Goal: Information Seeking & Learning: Stay updated

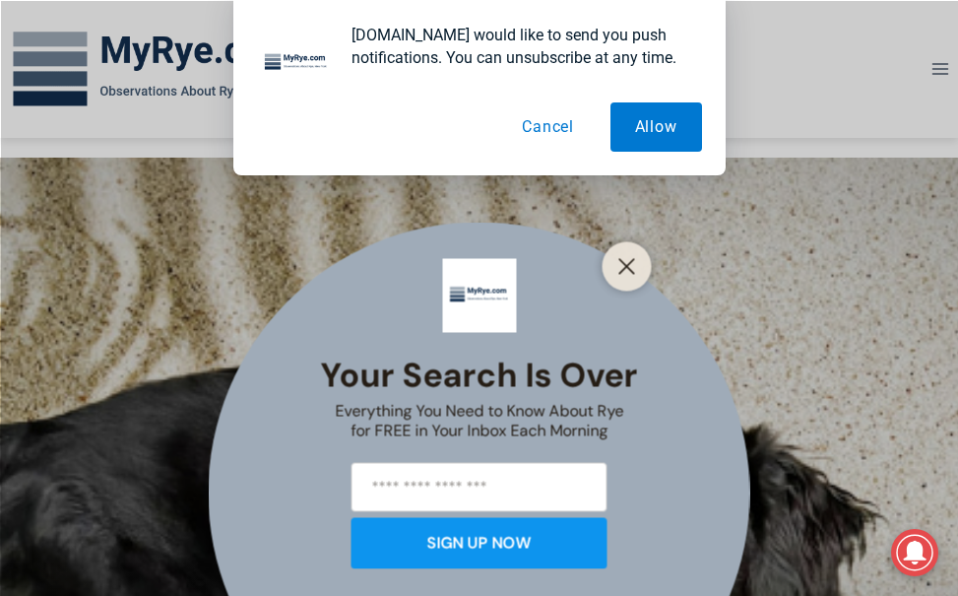
click at [543, 123] on button "Cancel" at bounding box center [547, 126] width 101 height 49
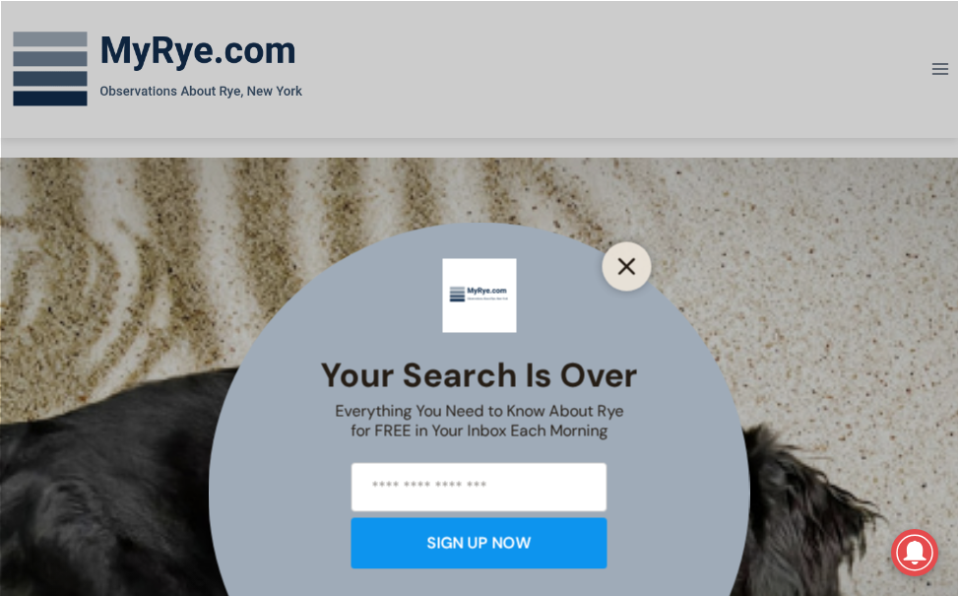
click at [633, 268] on icon "Close" at bounding box center [628, 266] width 18 height 18
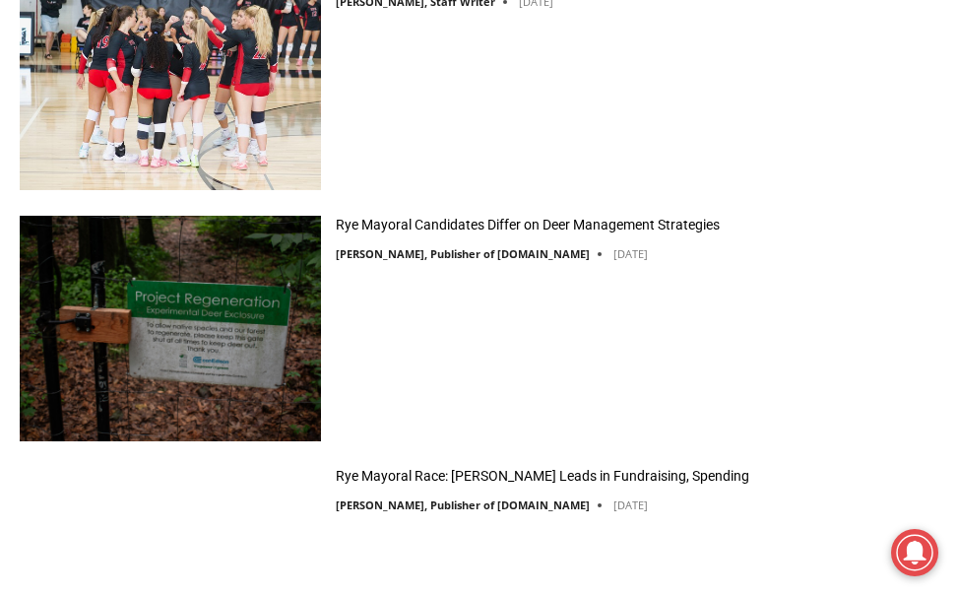
scroll to position [2276, 0]
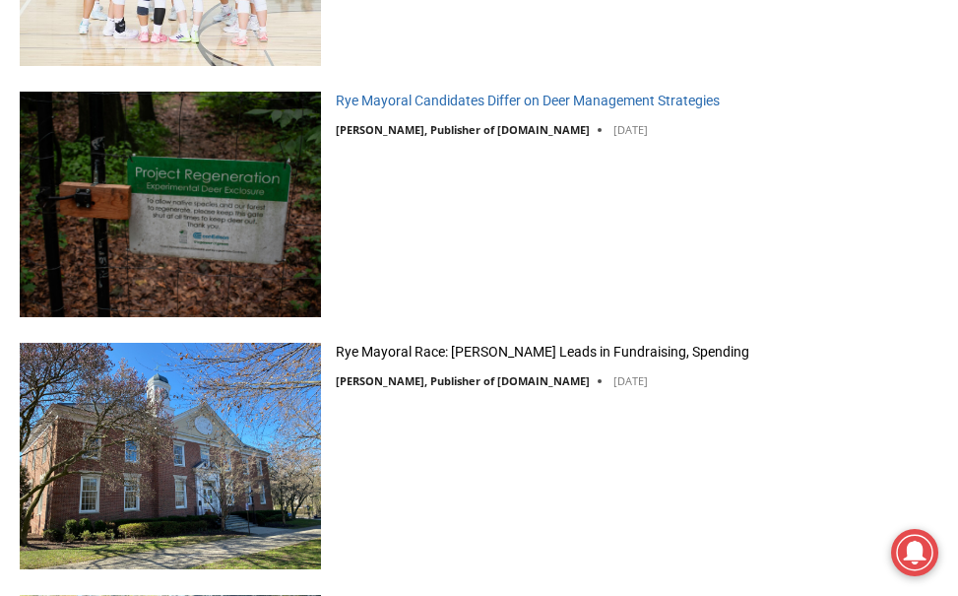
click at [597, 102] on link "Rye Mayoral Candidates Differ on Deer Management Strategies" at bounding box center [528, 101] width 384 height 18
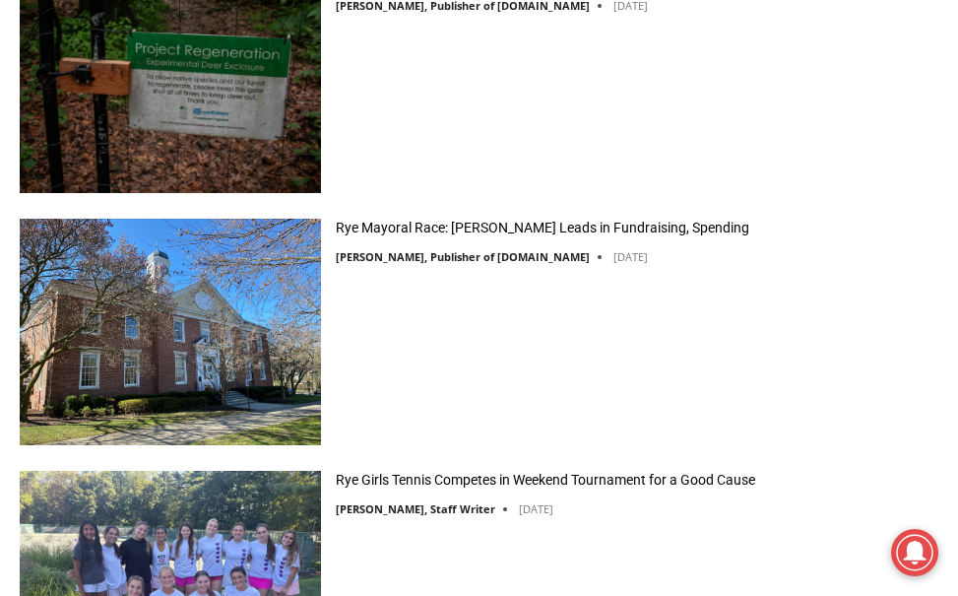
scroll to position [2446, 0]
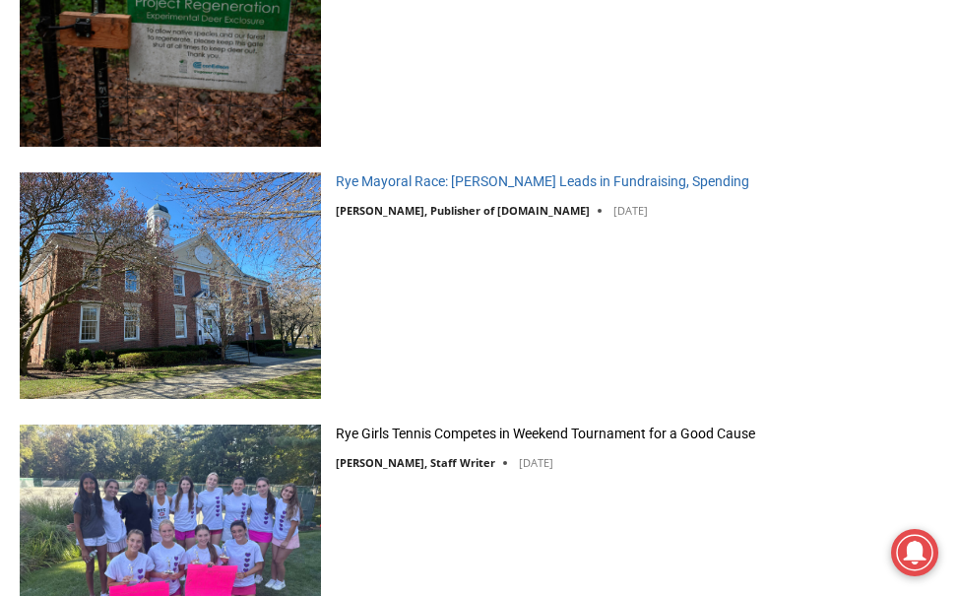
click at [451, 178] on link "Rye Mayoral Race: [PERSON_NAME] Leads in Fundraising, Spending" at bounding box center [543, 181] width 414 height 18
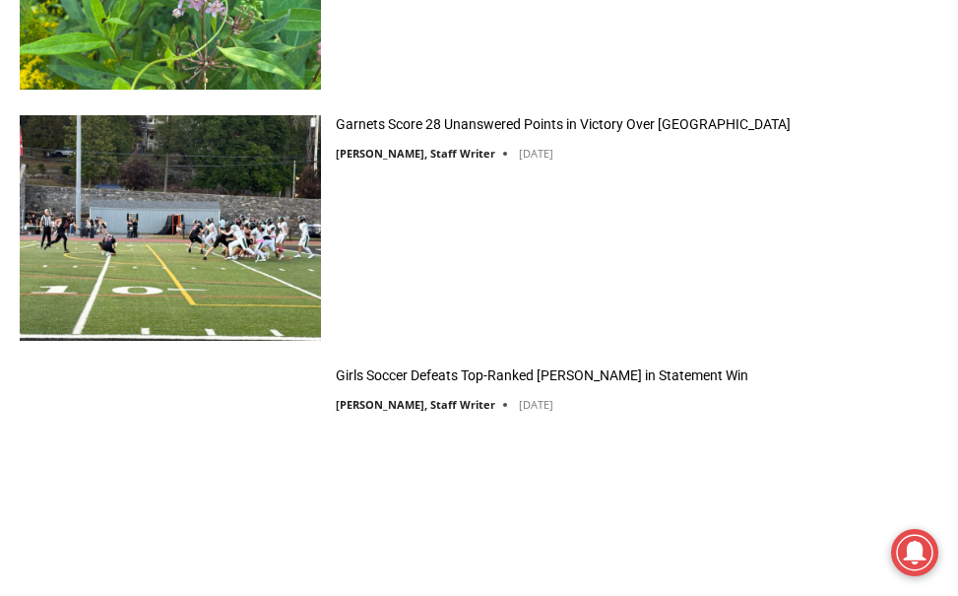
scroll to position [4877, 0]
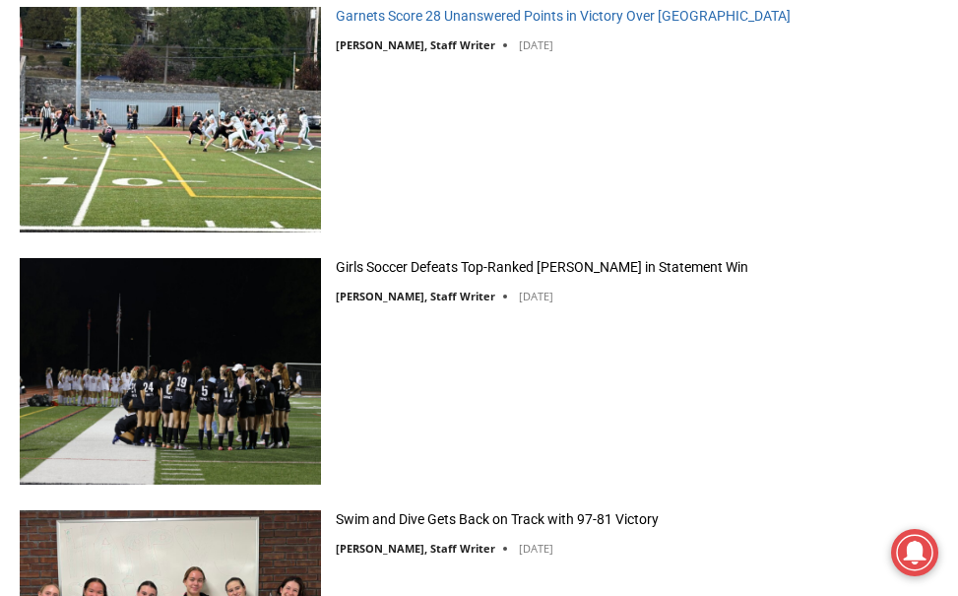
click at [530, 12] on link "Garnets Score 28 Unanswered Points in Victory Over [GEOGRAPHIC_DATA]" at bounding box center [563, 16] width 455 height 18
